Goal: Check status: Check status

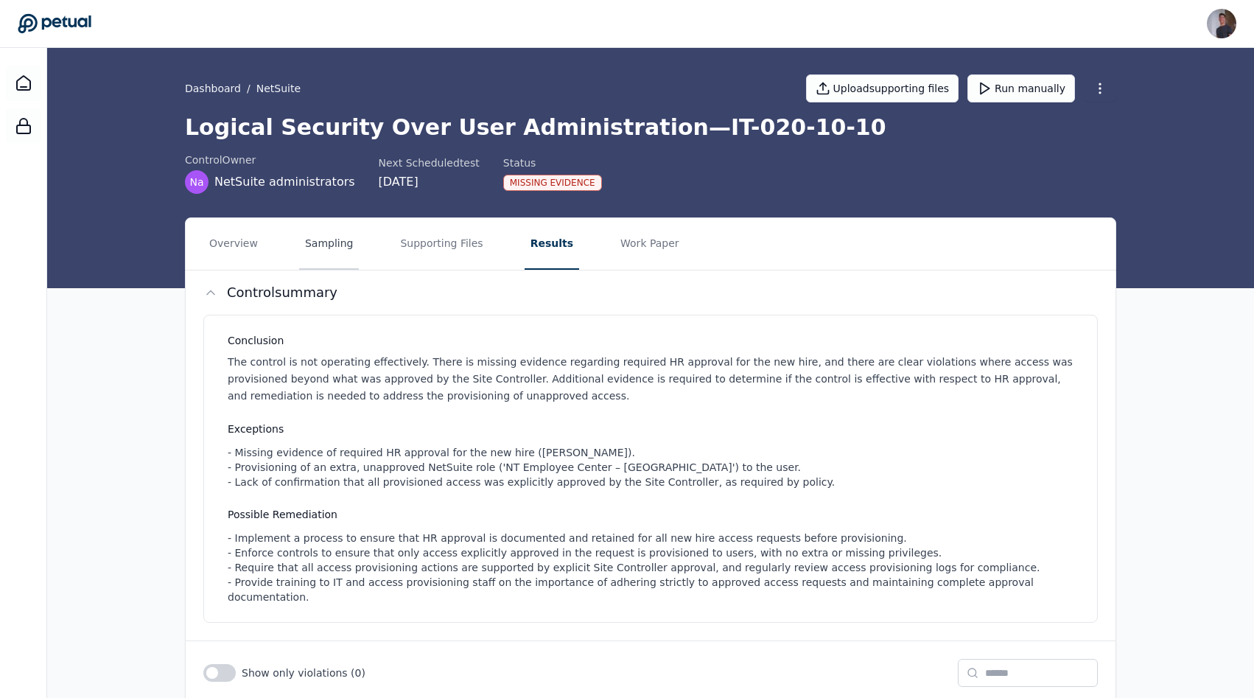
click at [339, 250] on button "Sampling" at bounding box center [329, 244] width 60 height 52
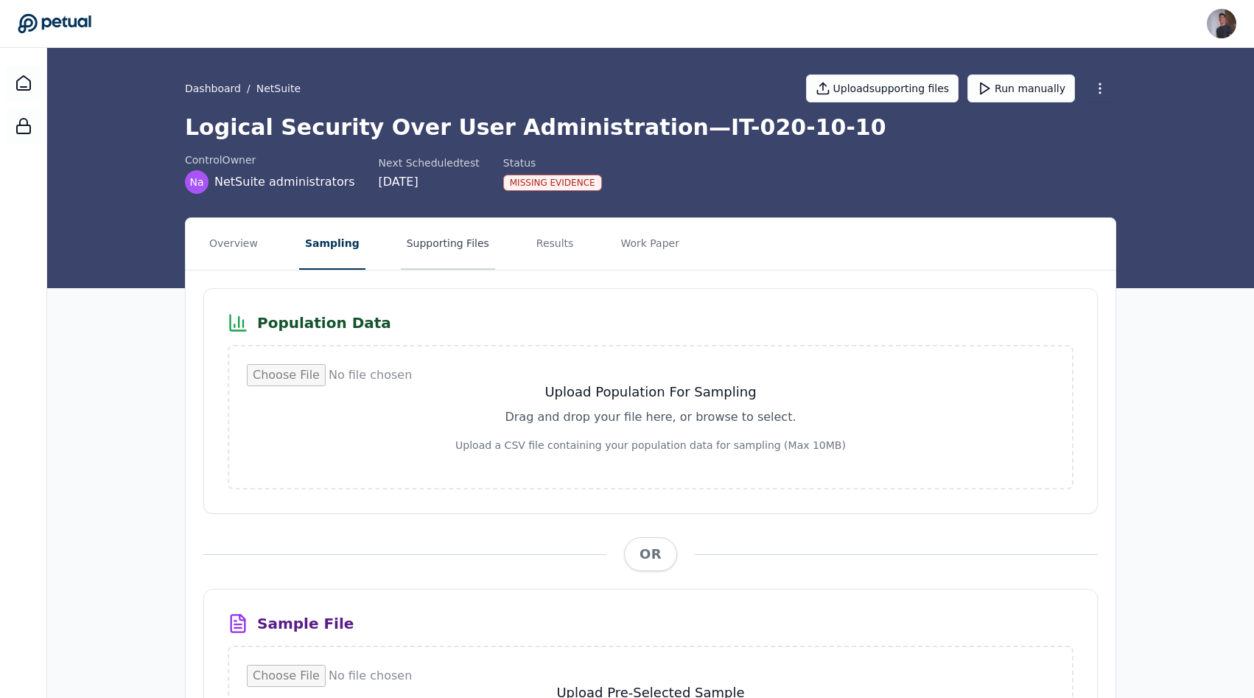
click at [404, 242] on button "Supporting Files" at bounding box center [448, 244] width 94 height 52
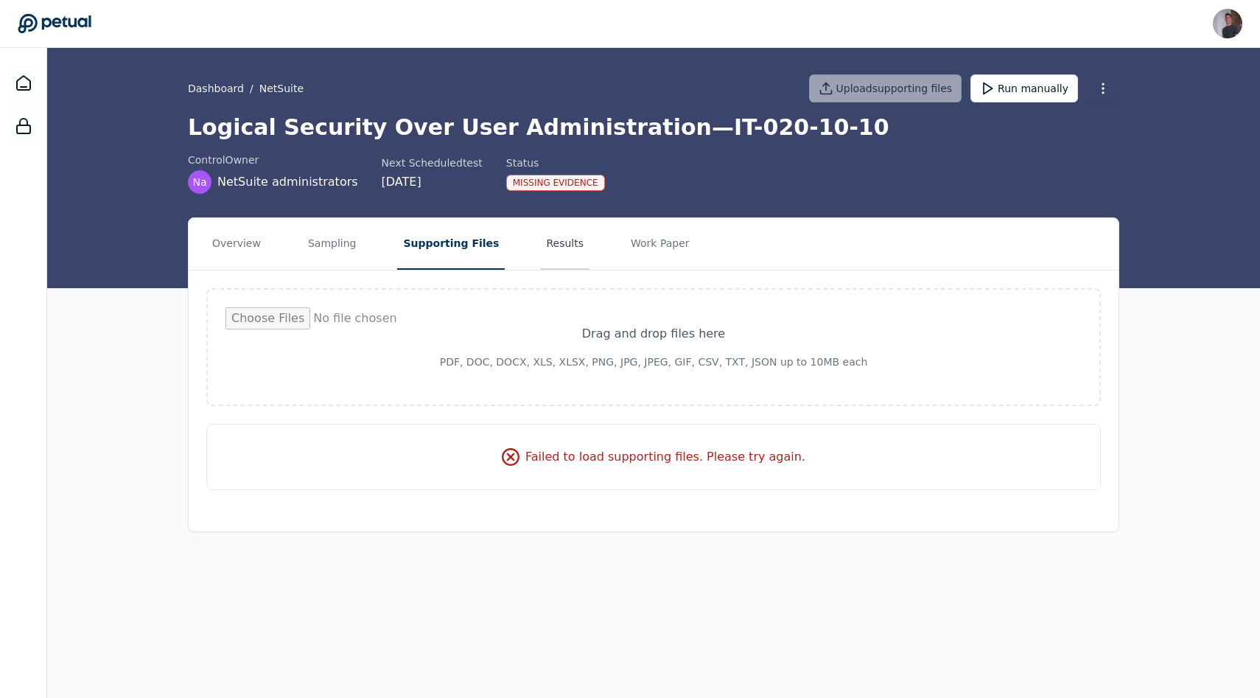
click at [540, 246] on button "Results" at bounding box center [564, 244] width 49 height 52
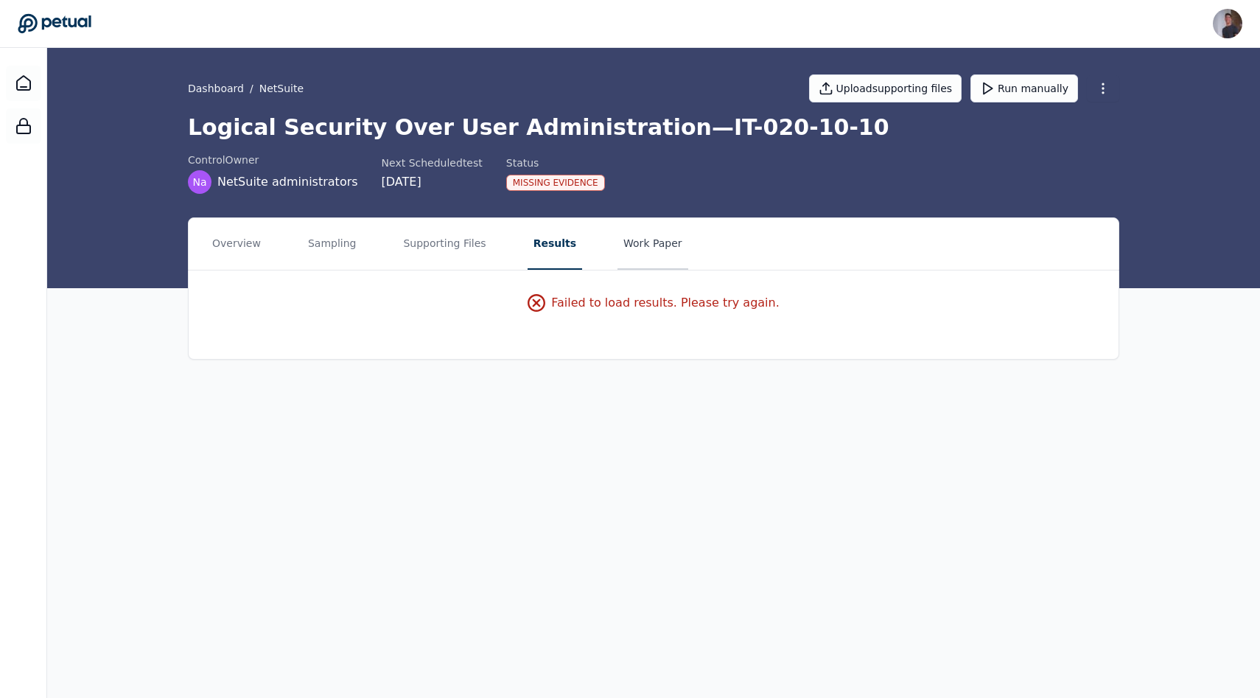
click at [631, 246] on button "Work Paper" at bounding box center [652, 244] width 71 height 52
click at [167, 687] on main "Dashboard / NetSuite Upload supporting files Run manually Logical Security Over…" at bounding box center [653, 373] width 1213 height 650
